Goal: Information Seeking & Learning: Learn about a topic

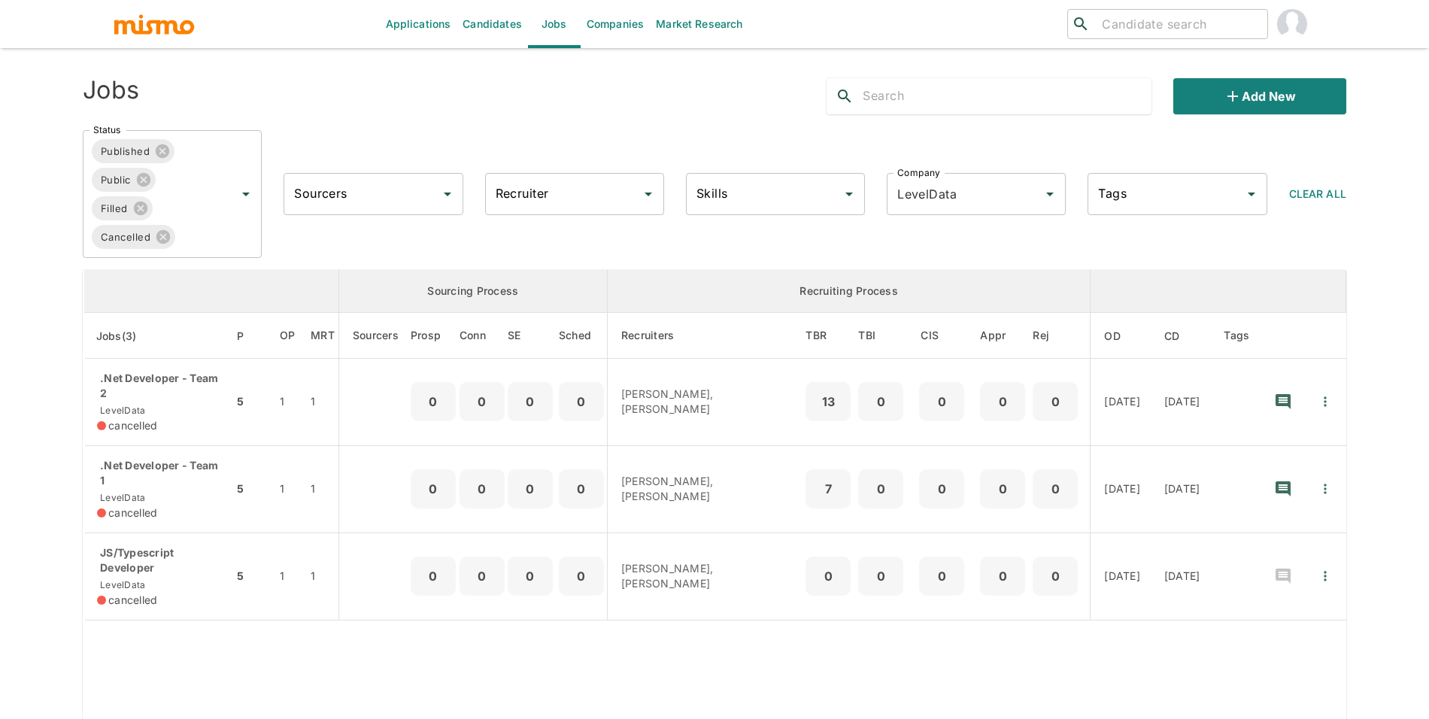
click at [515, 24] on link "Candidates" at bounding box center [492, 24] width 71 height 48
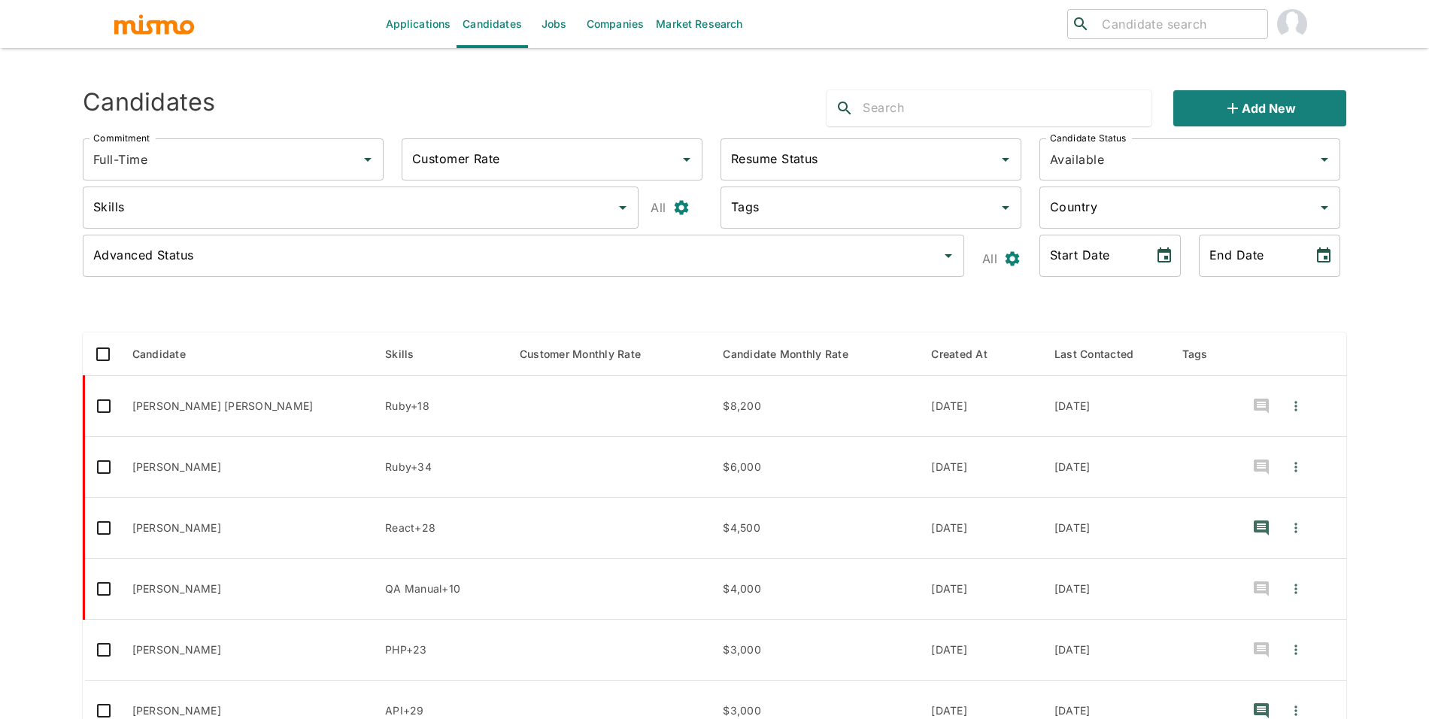
click at [410, 238] on div "Advanced Status" at bounding box center [523, 256] width 881 height 42
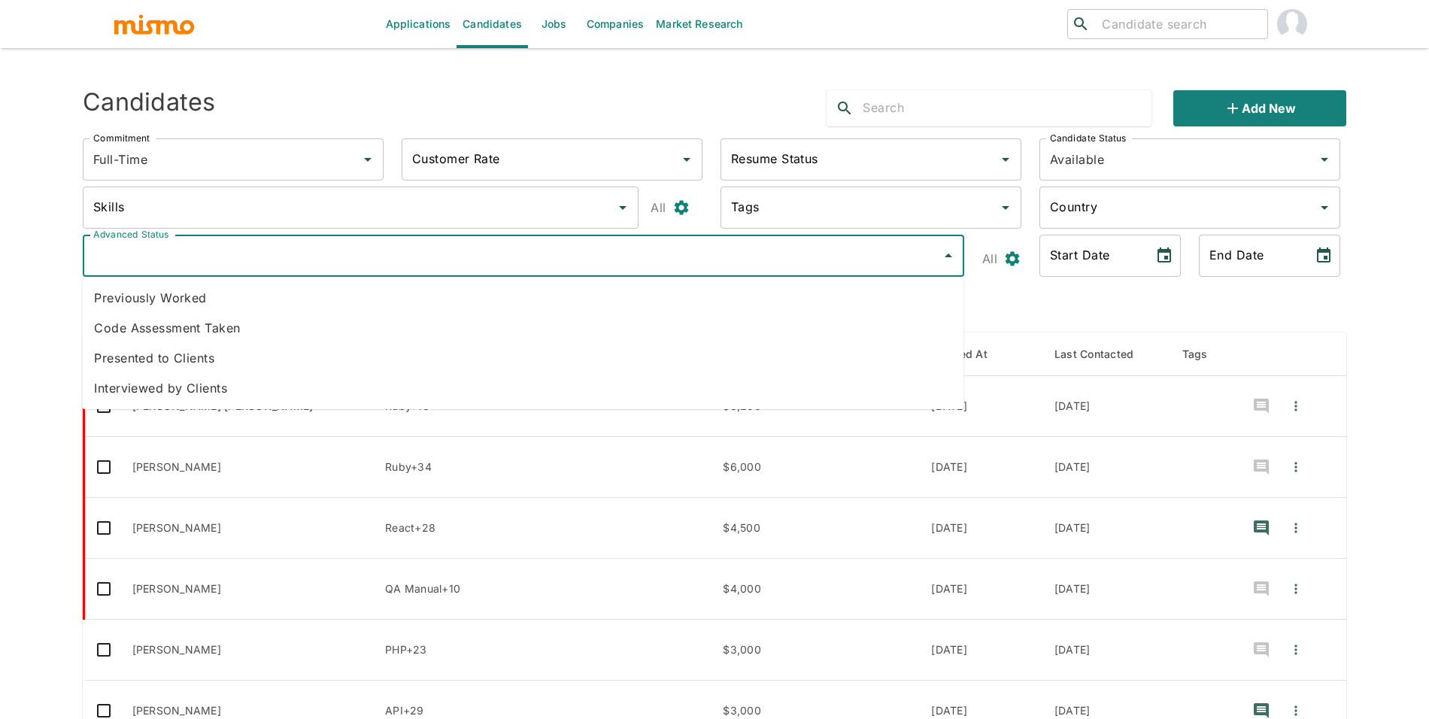
drag, startPoint x: 469, startPoint y: 183, endPoint x: 455, endPoint y: 220, distance: 40.2
click at [469, 183] on div "Skills Skills" at bounding box center [358, 204] width 574 height 60
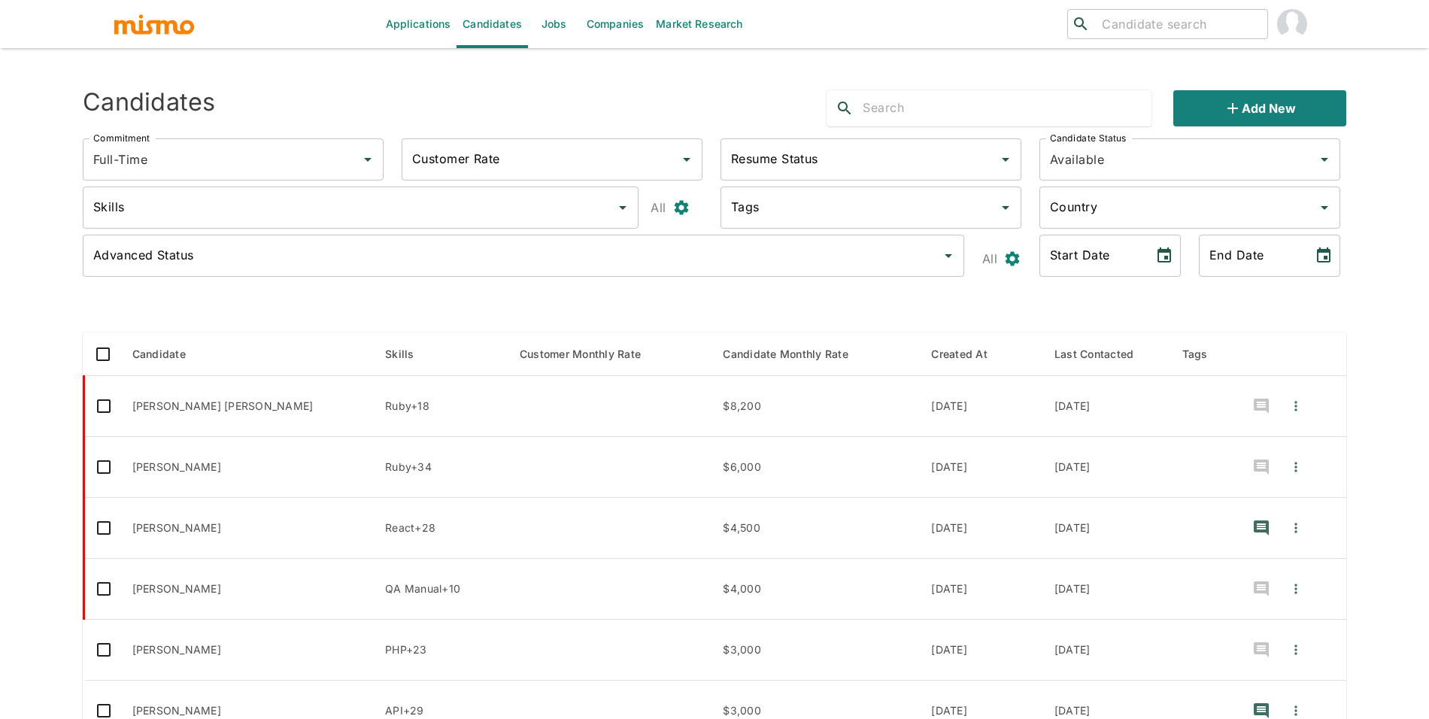
click at [454, 223] on div "Skills" at bounding box center [361, 208] width 556 height 42
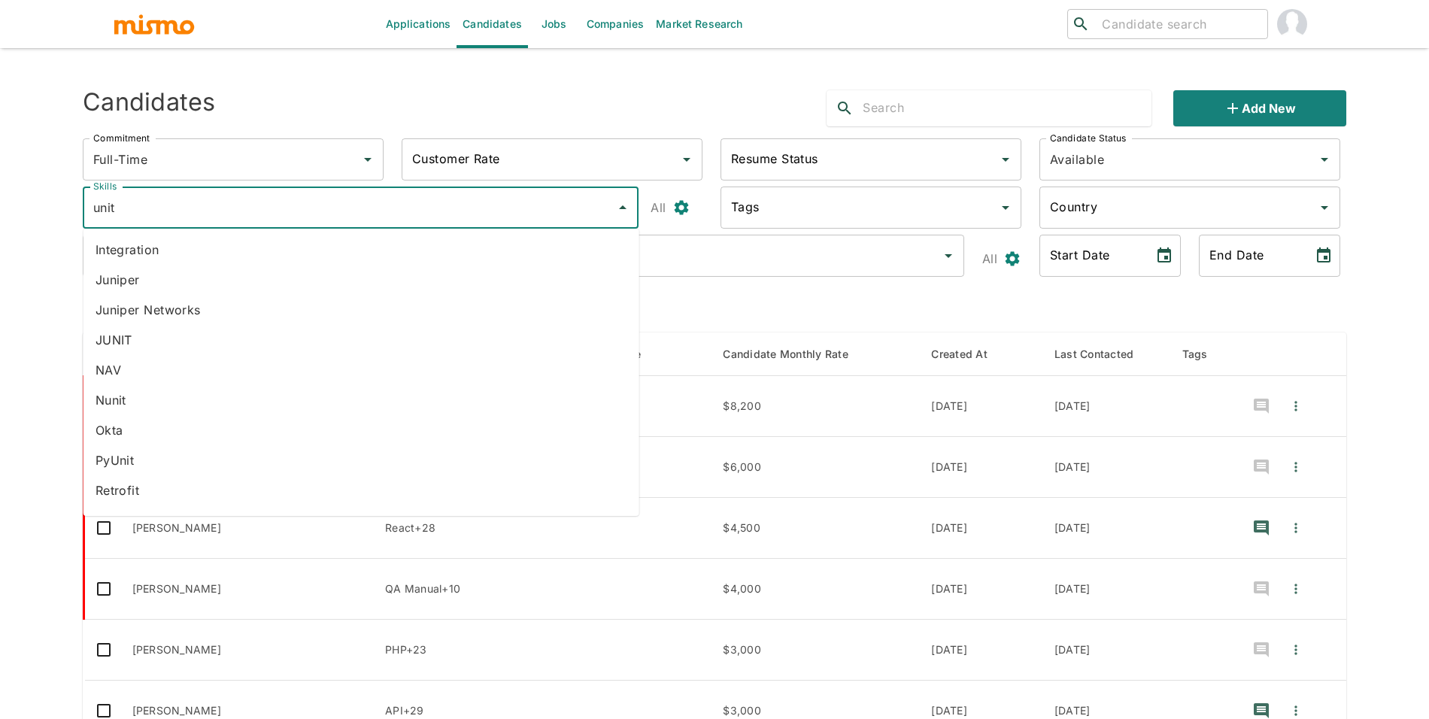
type input "unity"
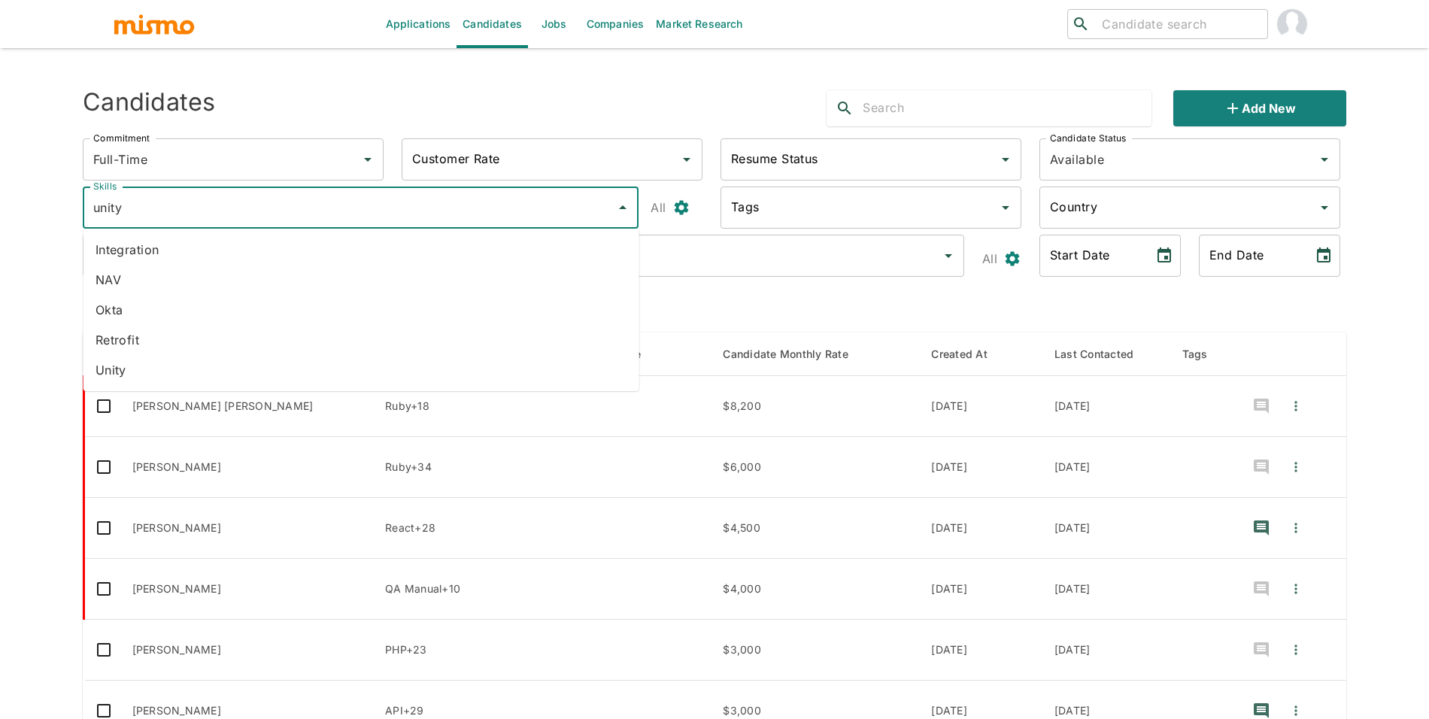
click at [153, 376] on li "Unity" at bounding box center [361, 370] width 556 height 30
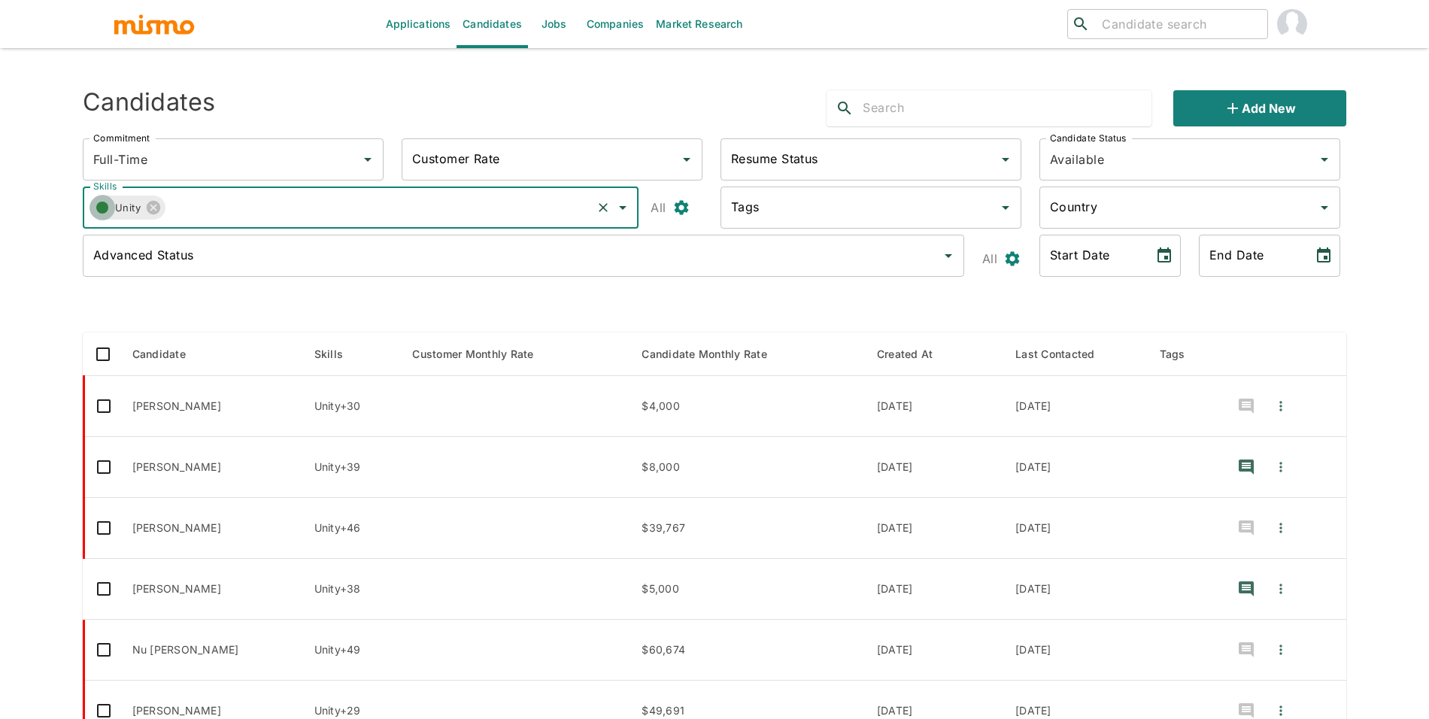
click at [104, 208] on circle "button" at bounding box center [102, 208] width 12 height 12
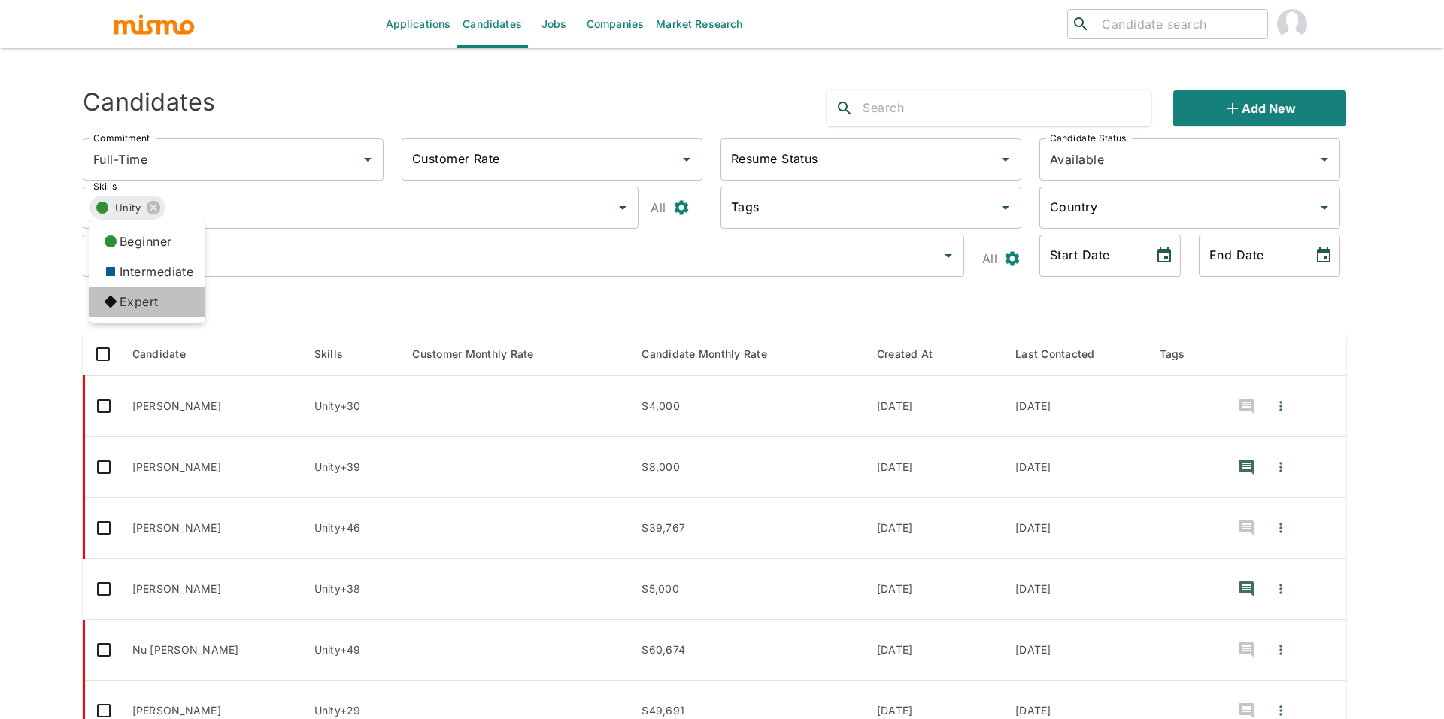
click at [112, 296] on icon at bounding box center [111, 302] width 26 height 26
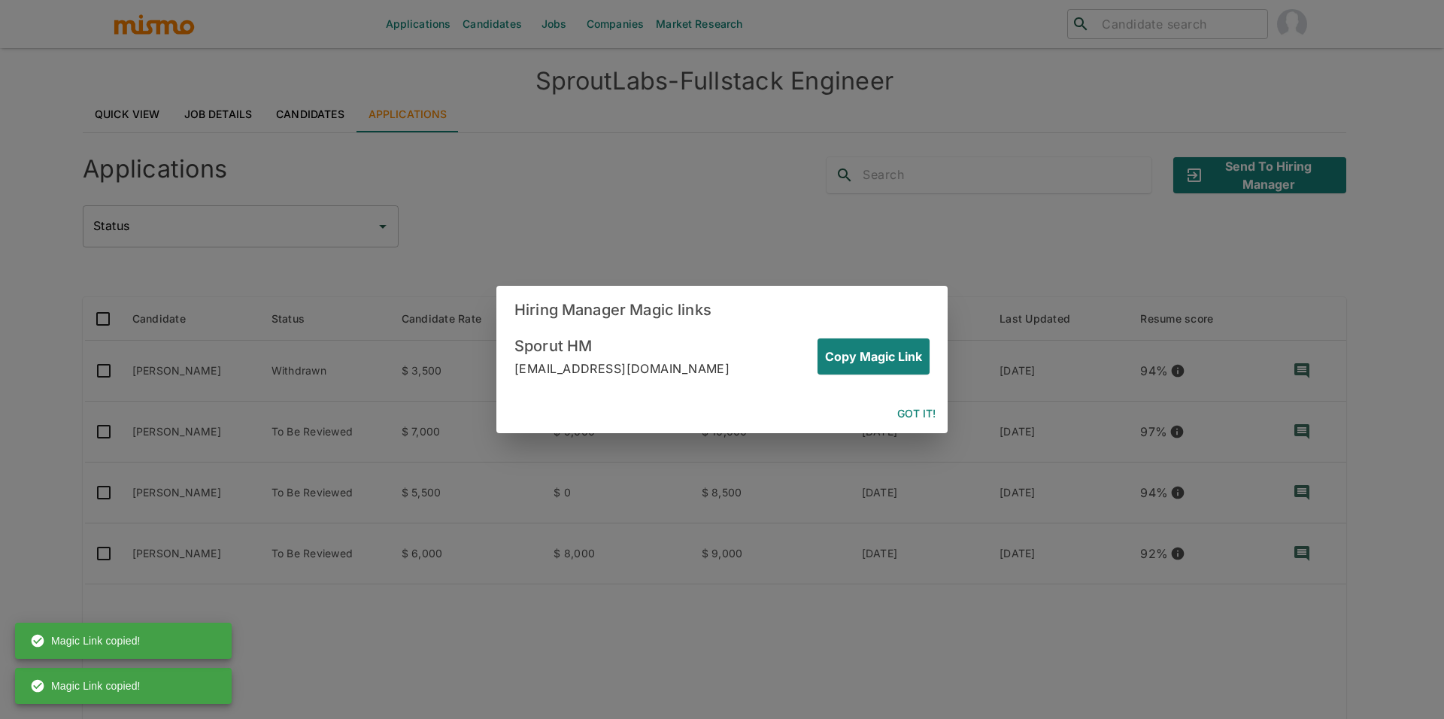
click at [894, 406] on button "Got it!" at bounding box center [916, 414] width 50 height 28
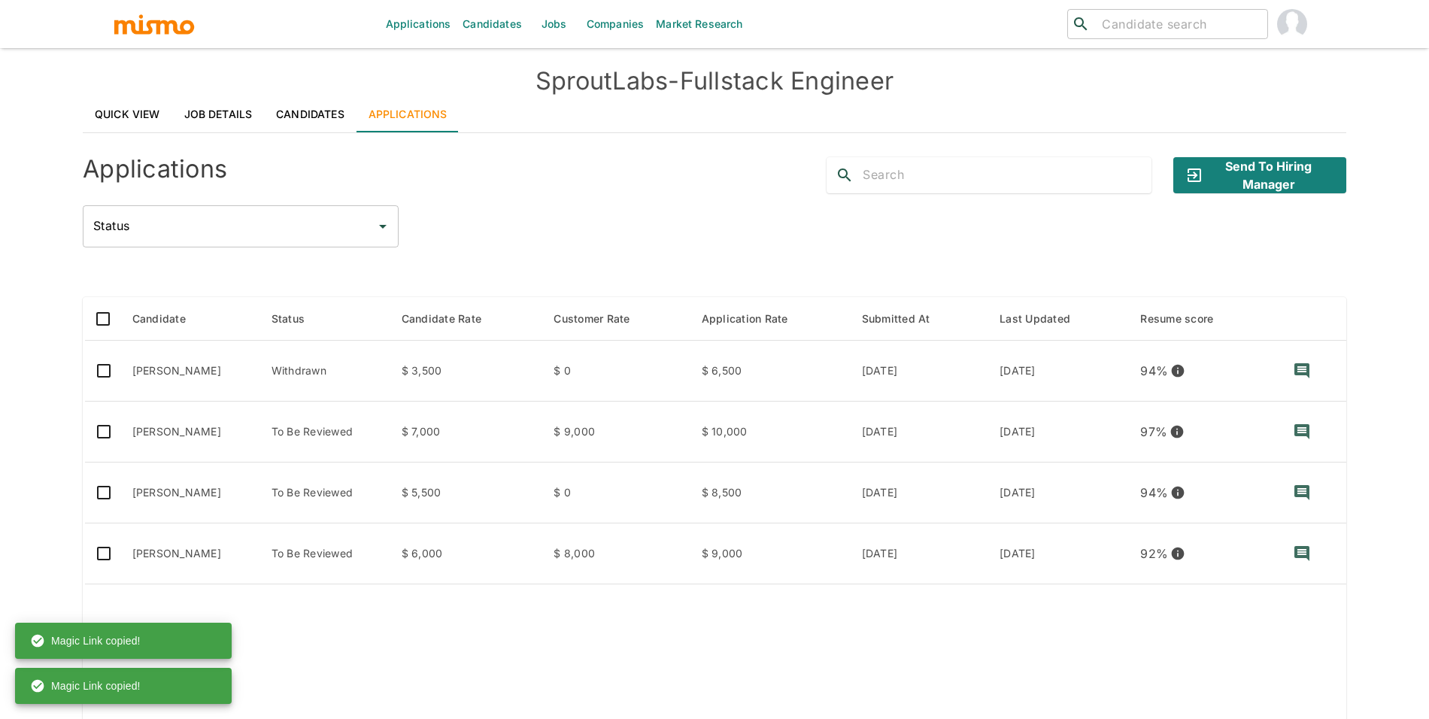
click at [99, 122] on link "Quick View" at bounding box center [128, 114] width 90 height 36
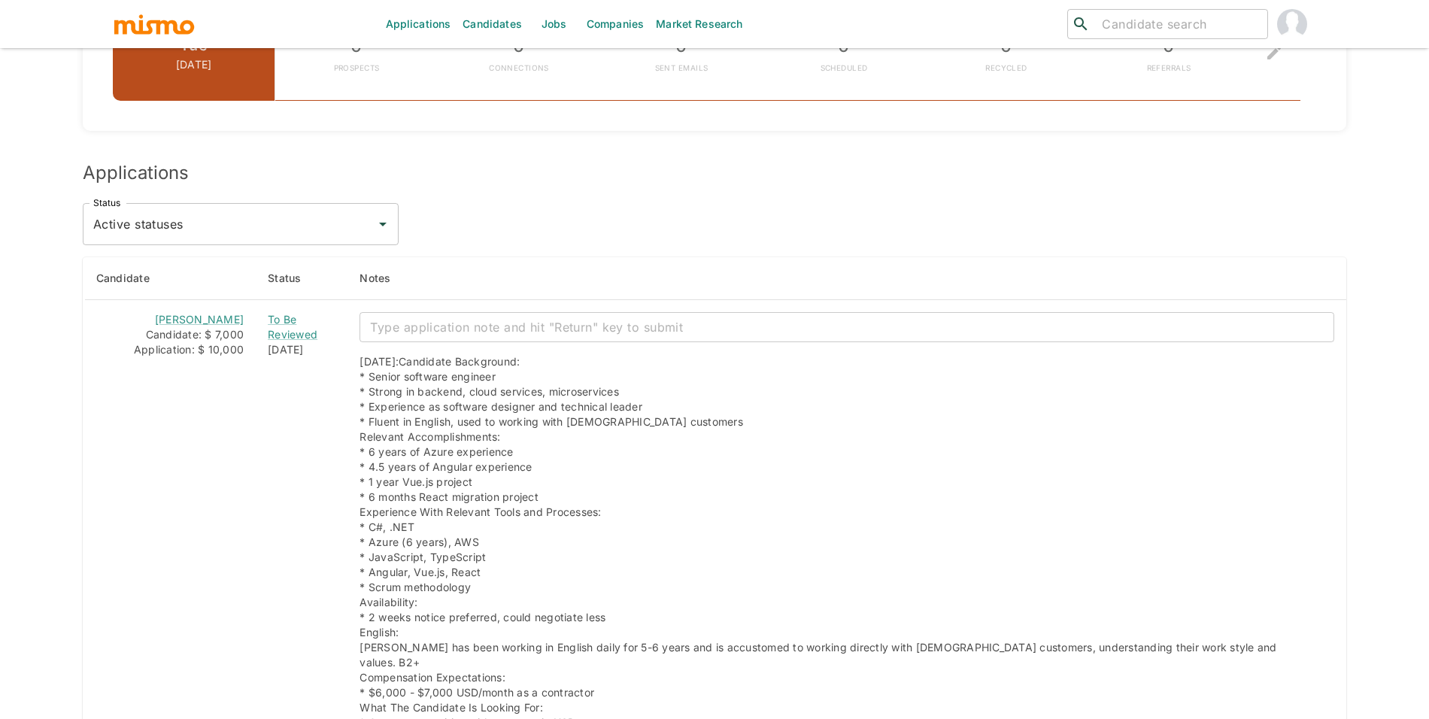
scroll to position [1268, 0]
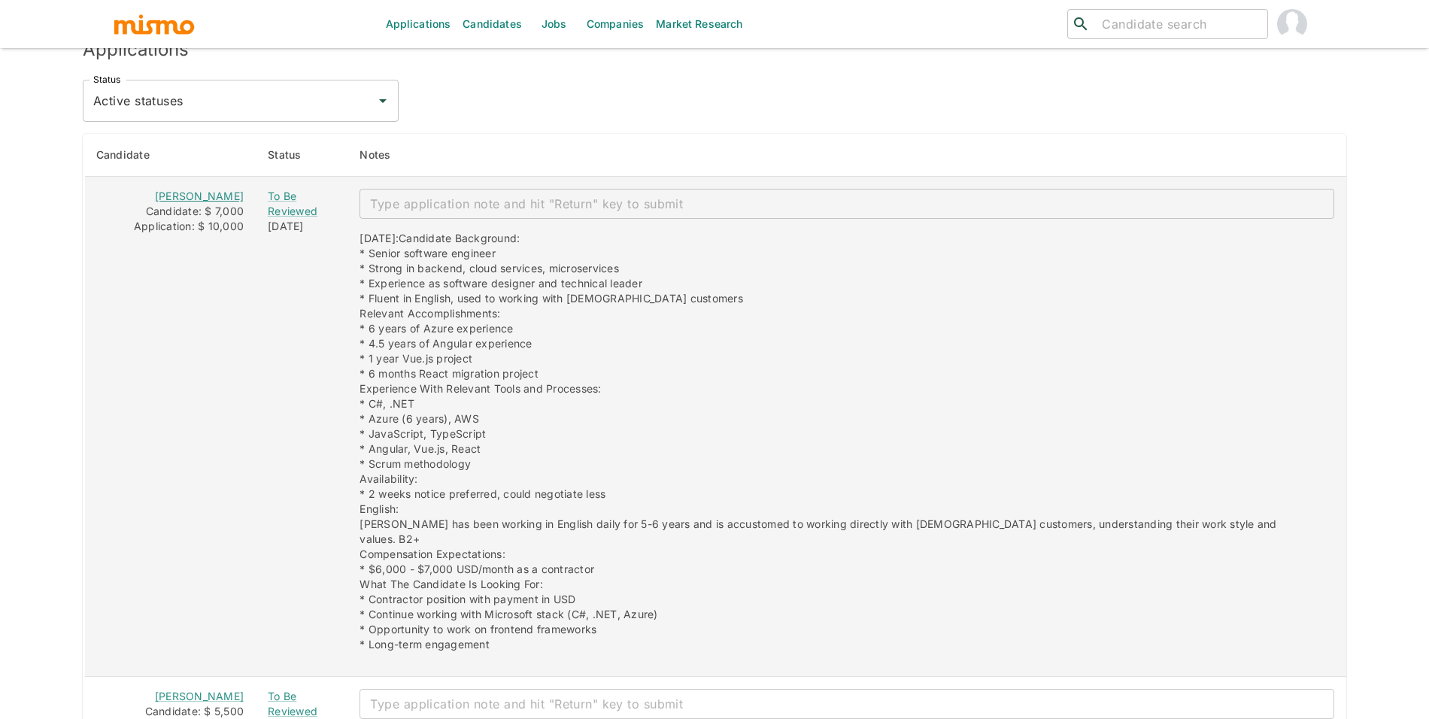
click at [203, 198] on link "Diego Barrios" at bounding box center [199, 196] width 89 height 13
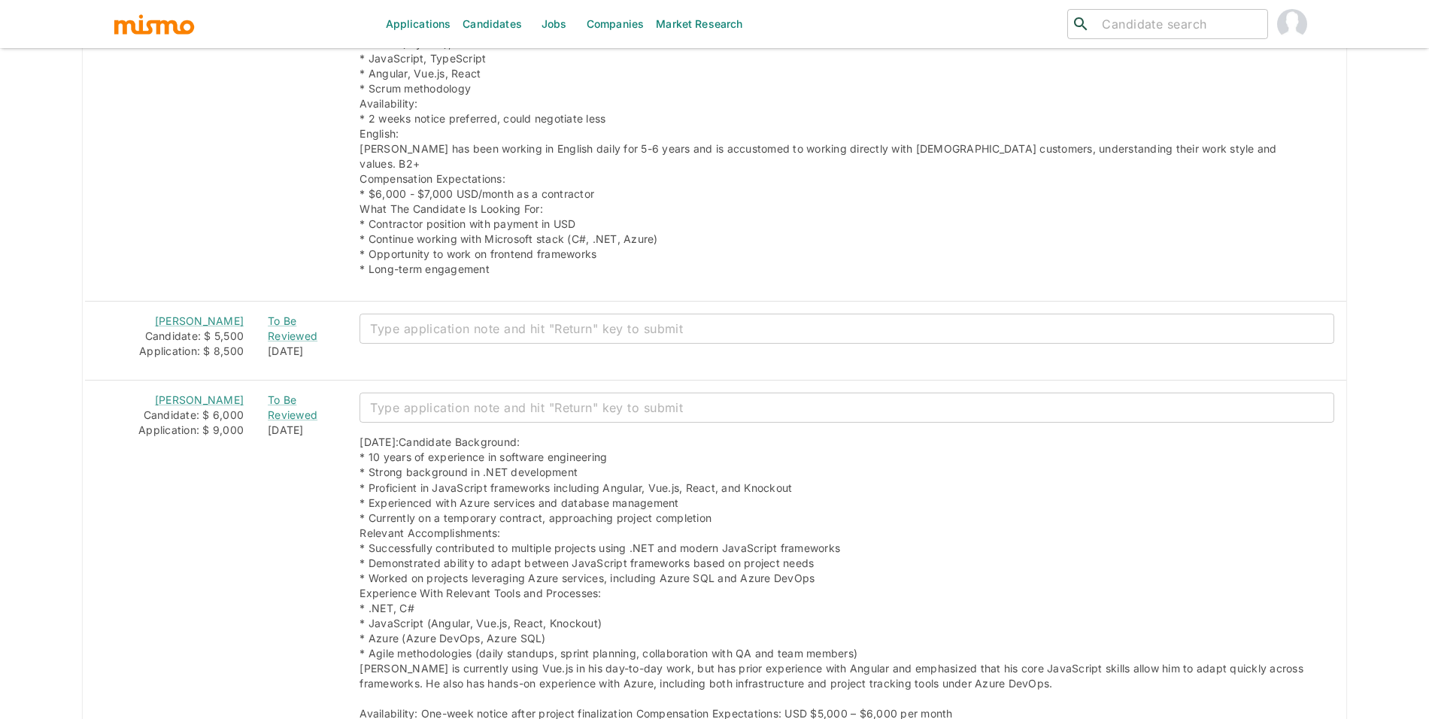
scroll to position [1667, 0]
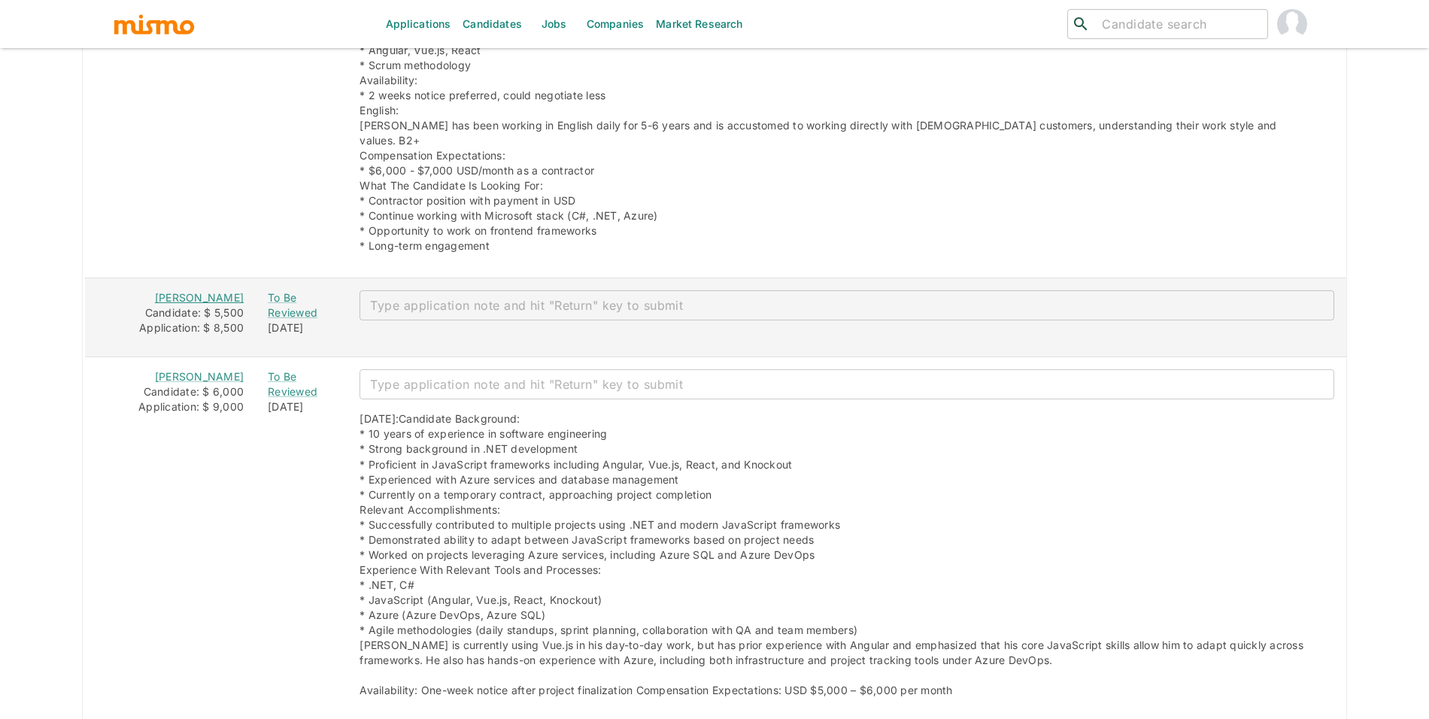
click at [211, 291] on link "Luis Javier" at bounding box center [199, 297] width 89 height 13
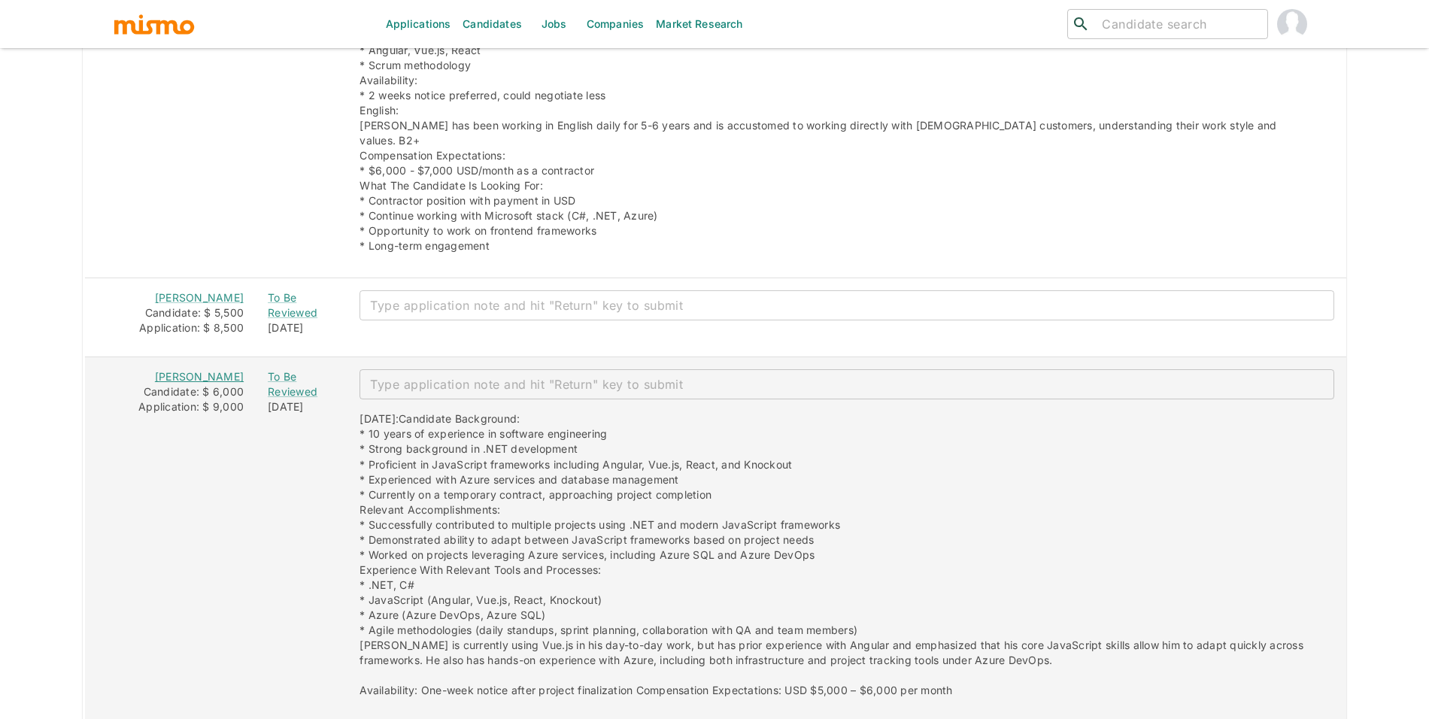
click at [219, 370] on link "Leonel Santiago Báez" at bounding box center [199, 376] width 89 height 13
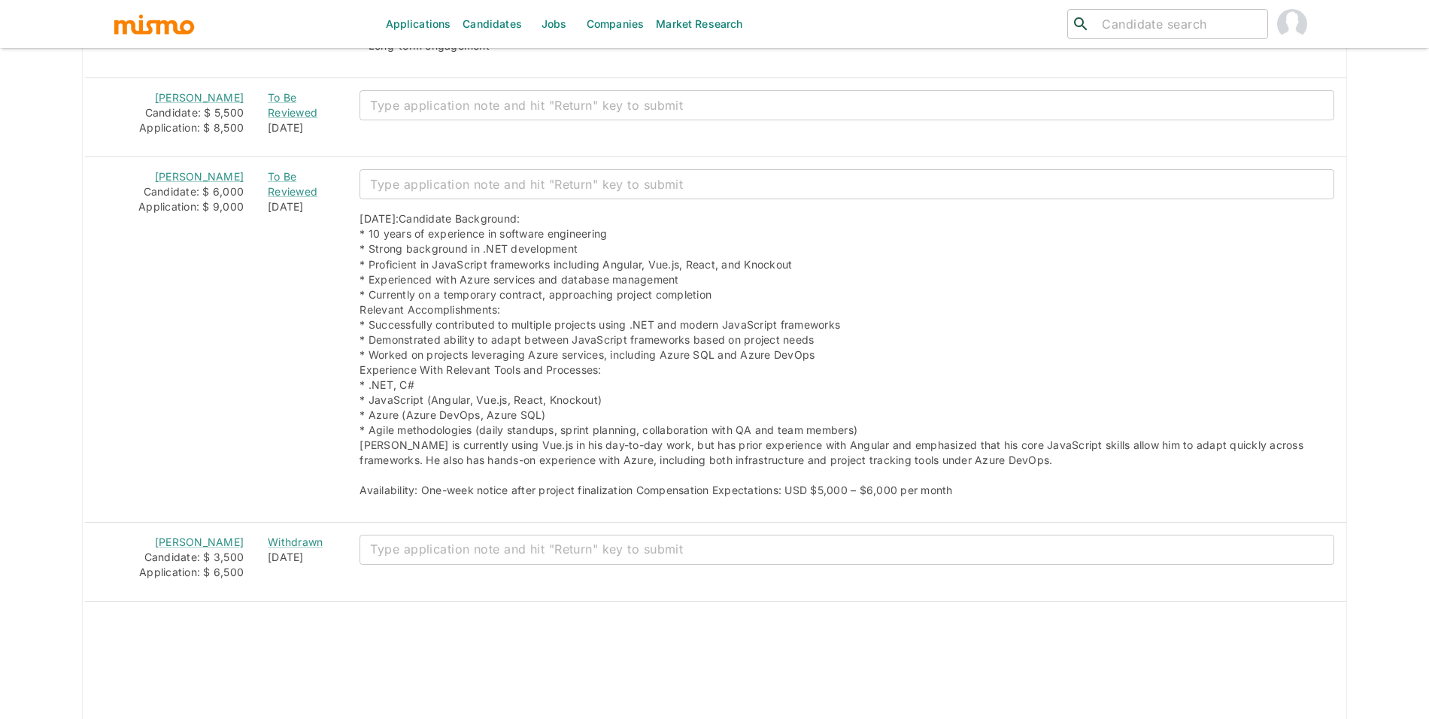
scroll to position [1955, 0]
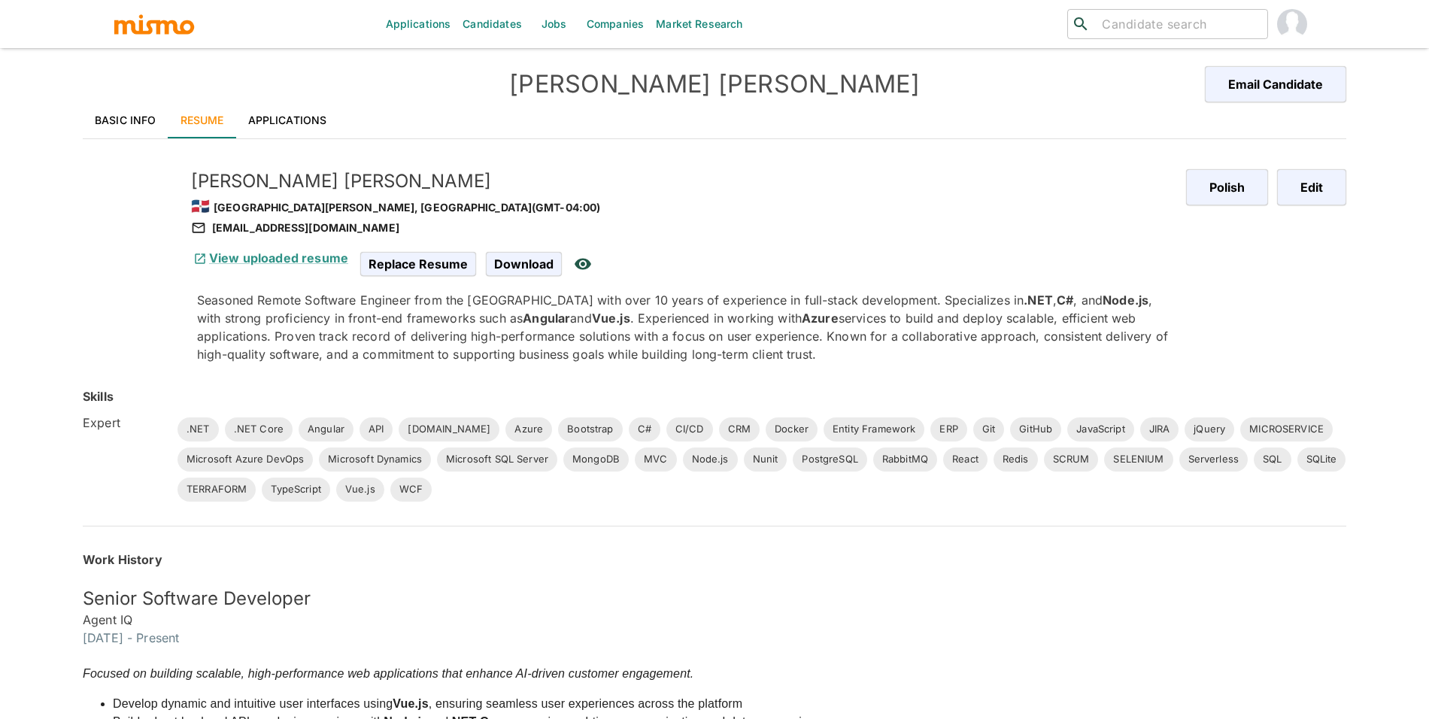
scroll to position [1788, 0]
